Goal: Task Accomplishment & Management: Manage account settings

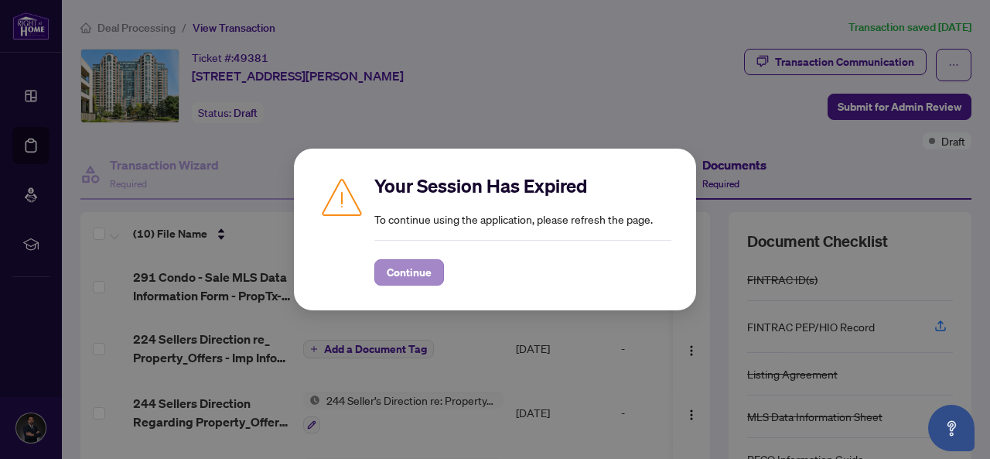
click at [395, 259] on div "Continue" at bounding box center [522, 263] width 297 height 46
click at [401, 265] on span "Continue" at bounding box center [409, 272] width 45 height 25
click at [394, 267] on span "Continue" at bounding box center [409, 272] width 45 height 25
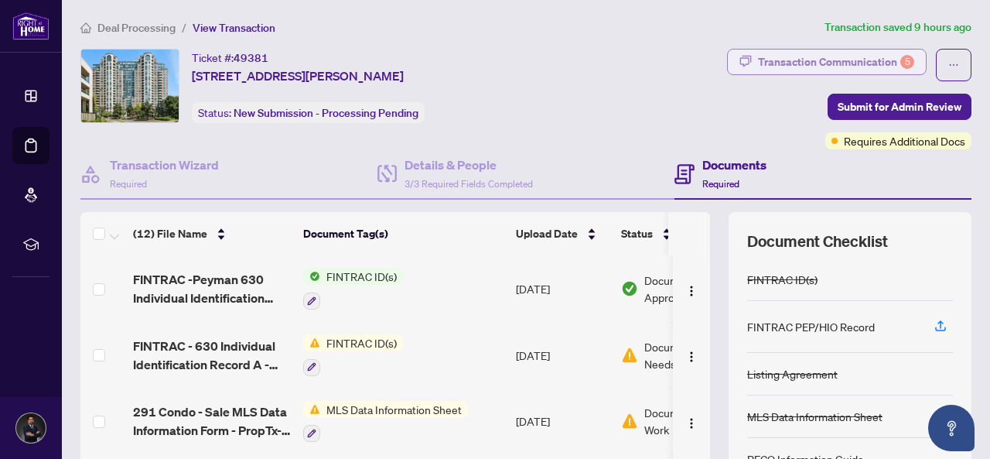
click at [811, 63] on div "Transaction Communication 5" at bounding box center [836, 62] width 156 height 25
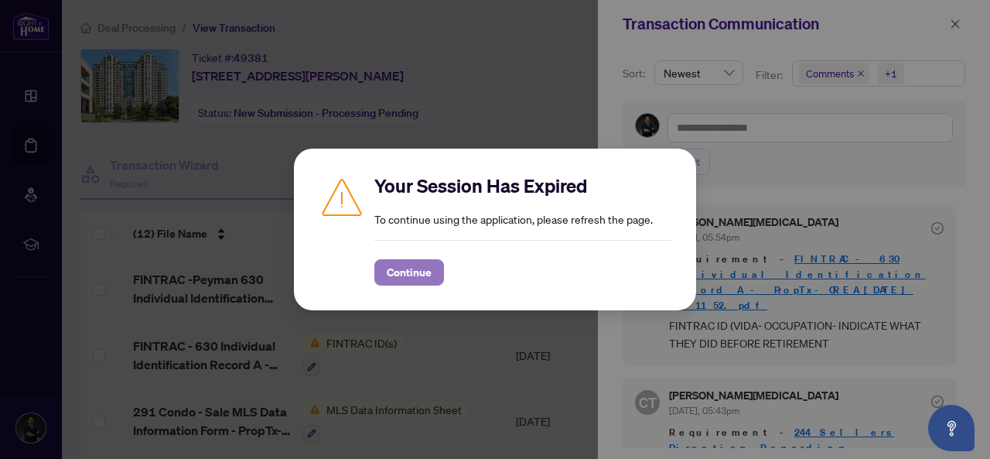
click at [401, 271] on span "Continue" at bounding box center [409, 272] width 45 height 25
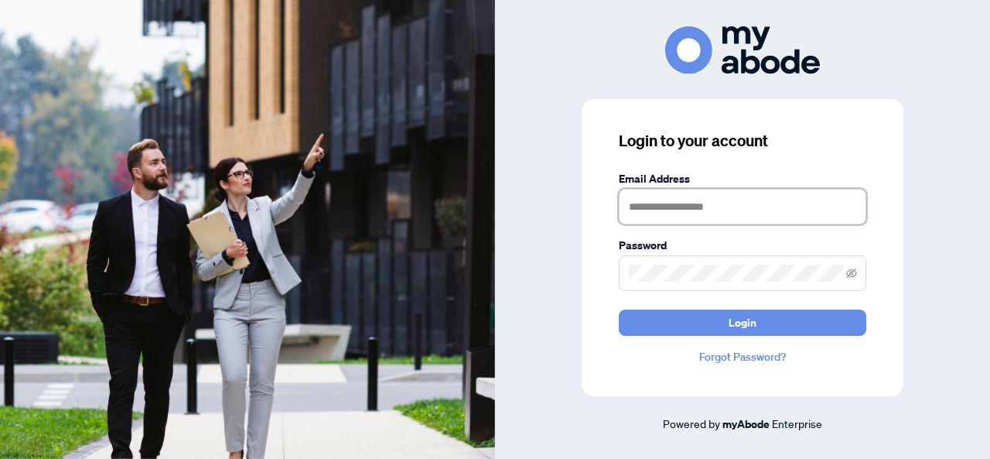
type input "**********"
click at [785, 336] on div "**********" at bounding box center [743, 247] width 322 height 297
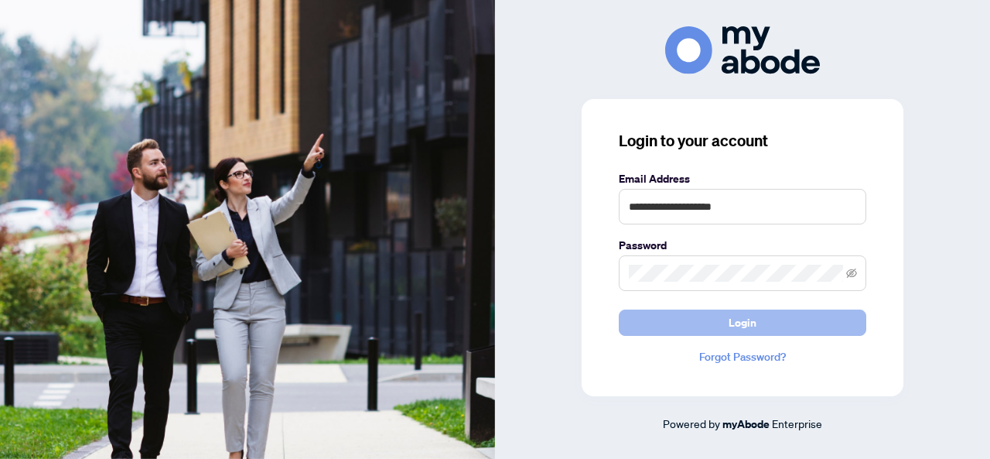
click at [763, 323] on button "Login" at bounding box center [743, 322] width 248 height 26
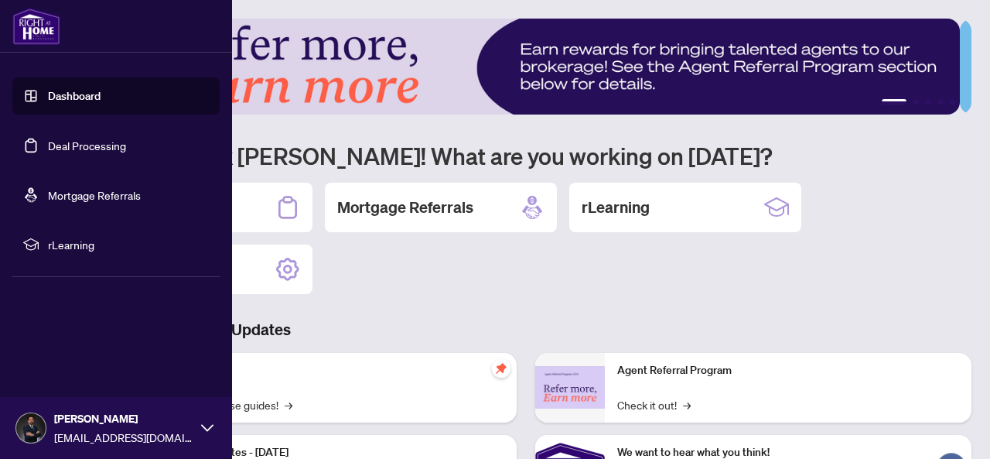
click at [48, 143] on link "Deal Processing" at bounding box center [87, 145] width 78 height 14
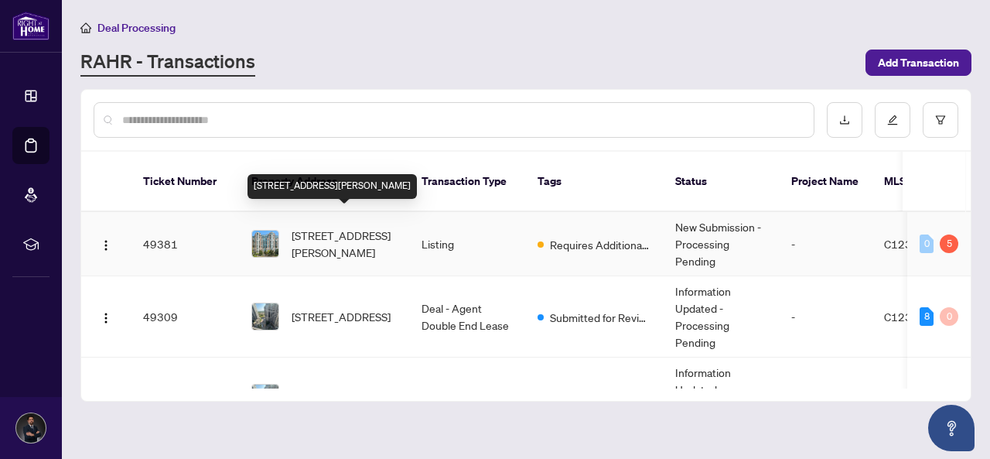
click at [350, 227] on span "308-23 Lorraine Dr, Toronto, Ontario M2N 6Z6, Canada" at bounding box center [344, 244] width 105 height 34
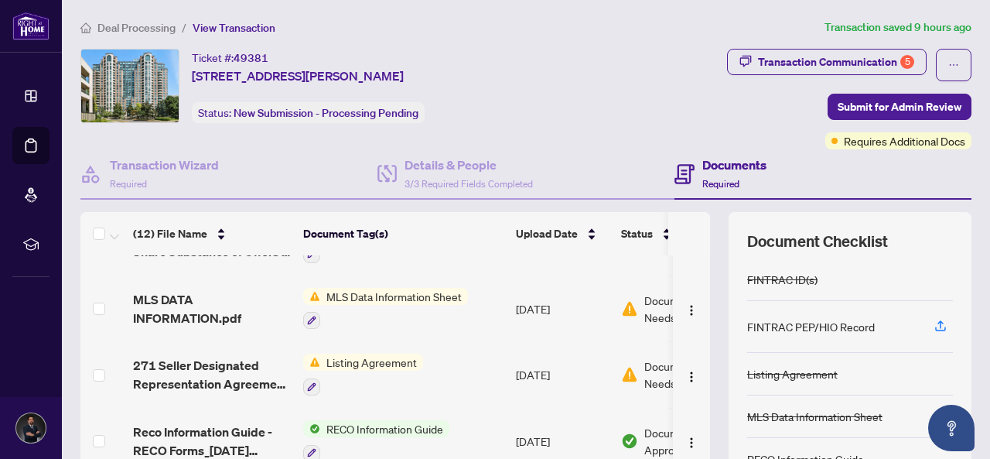
scroll to position [464, 0]
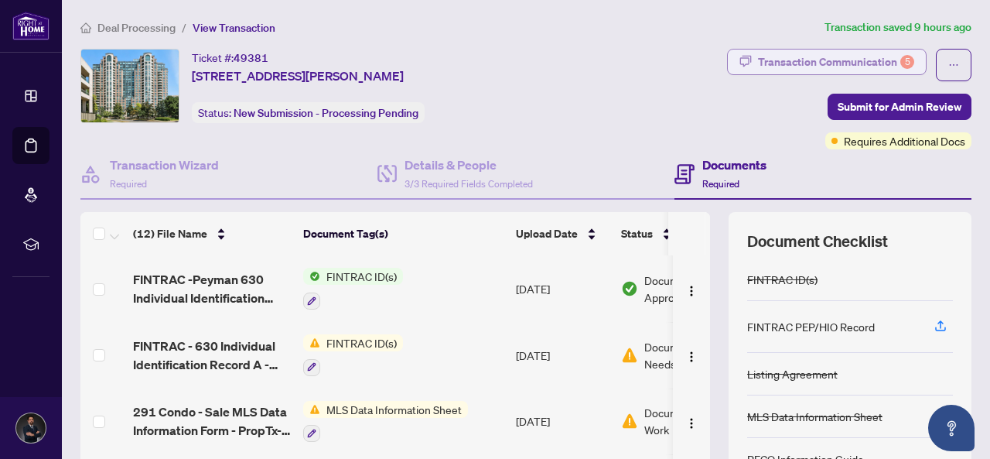
click at [761, 56] on div "Transaction Communication 5" at bounding box center [836, 62] width 156 height 25
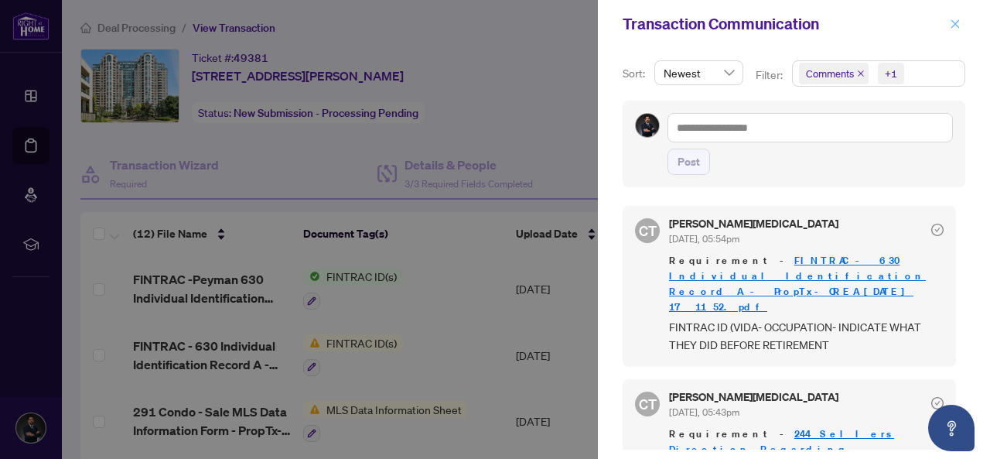
click at [955, 17] on span "button" at bounding box center [955, 24] width 11 height 25
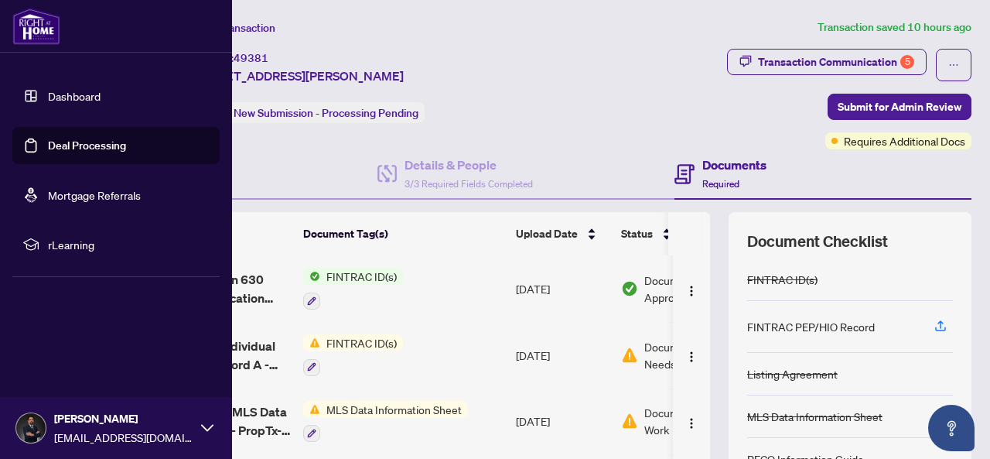
click at [48, 146] on link "Deal Processing" at bounding box center [87, 145] width 78 height 14
